Goal: Navigation & Orientation: Find specific page/section

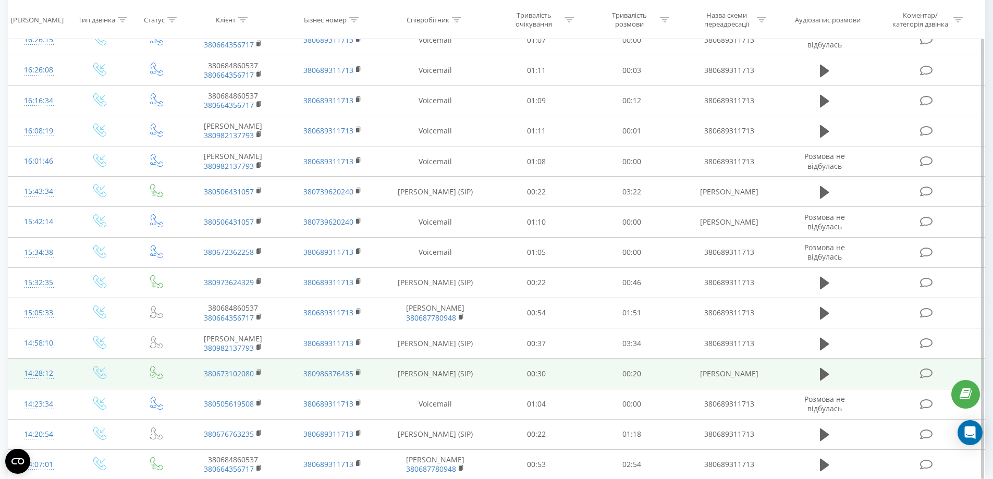
scroll to position [474, 0]
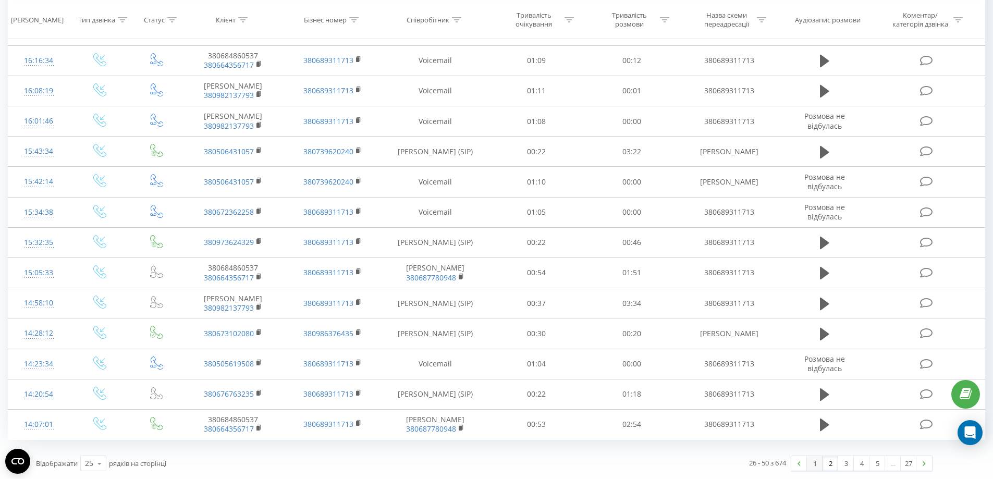
click at [816, 466] on link "1" at bounding box center [815, 463] width 16 height 15
